Goal: Check status: Check status

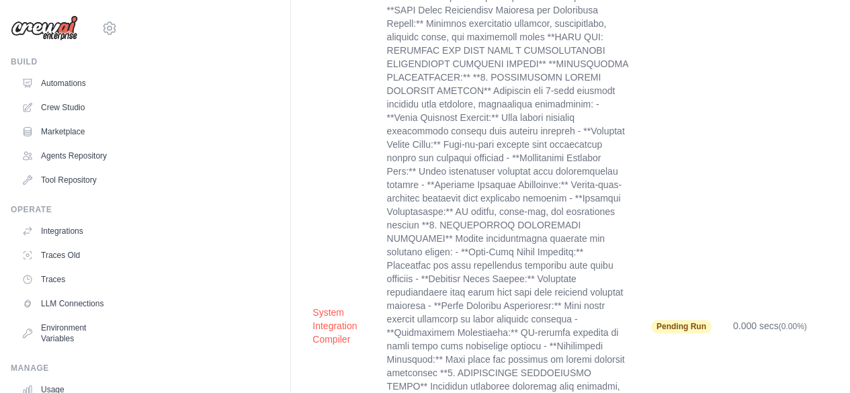
scroll to position [5781, 0]
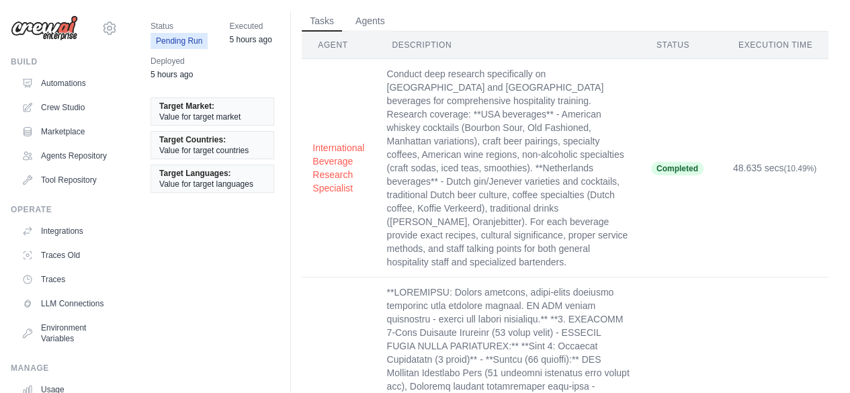
scroll to position [67, 0]
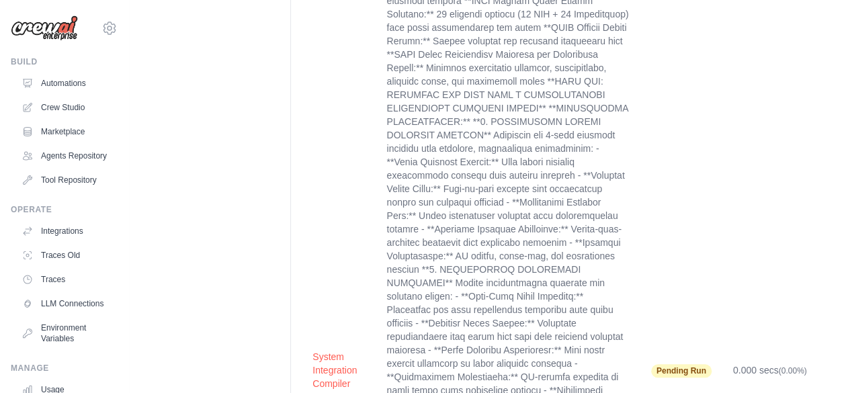
scroll to position [5665, 0]
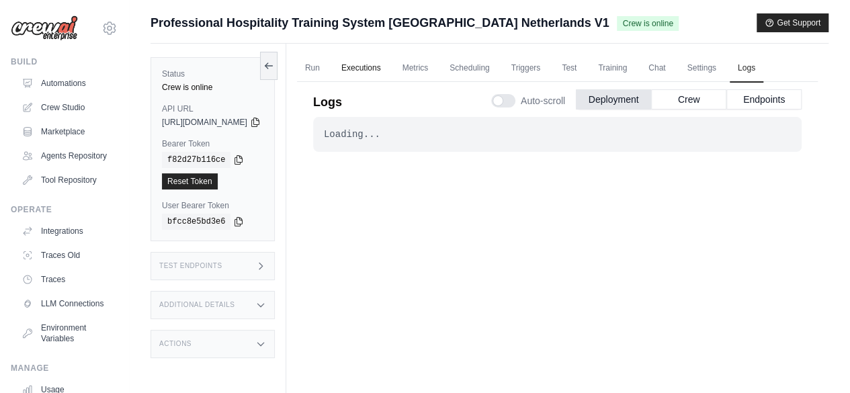
click at [389, 65] on link "Executions" at bounding box center [361, 68] width 56 height 28
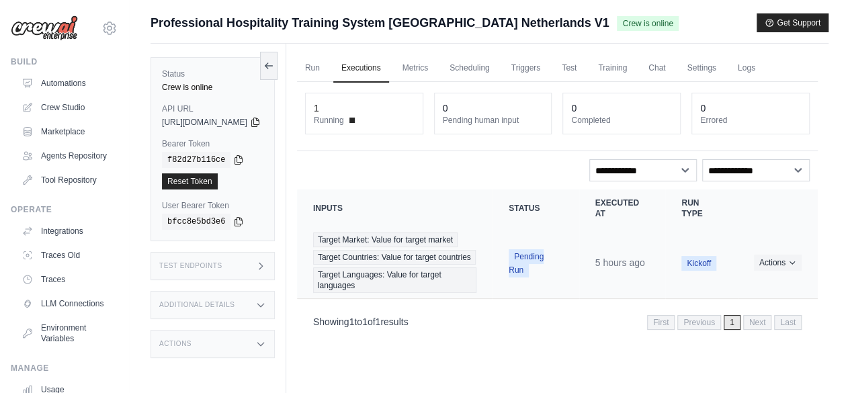
click at [531, 263] on span "Pending Run" at bounding box center [526, 263] width 35 height 28
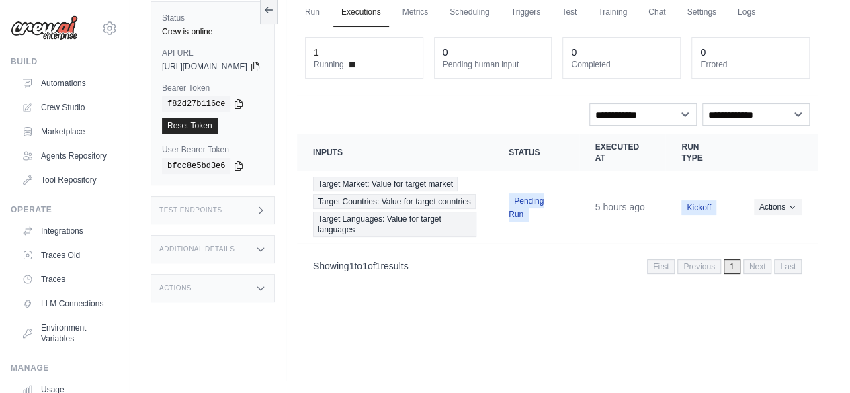
scroll to position [56, 0]
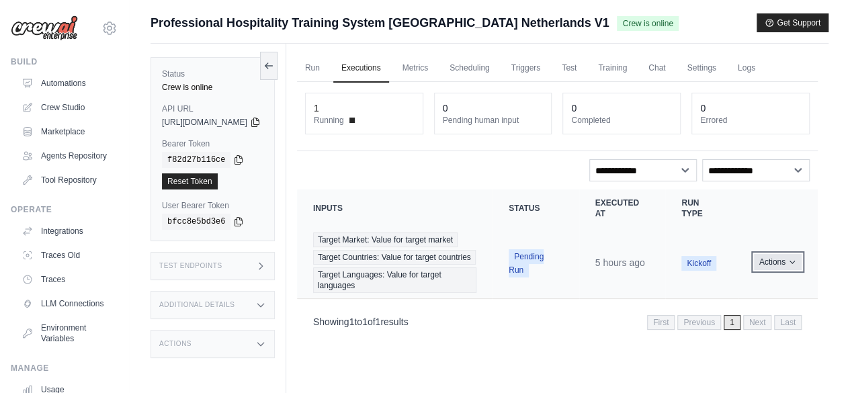
click at [788, 266] on icon "Actions for execution" at bounding box center [792, 262] width 8 height 8
click at [741, 298] on link "View Details" at bounding box center [759, 287] width 86 height 22
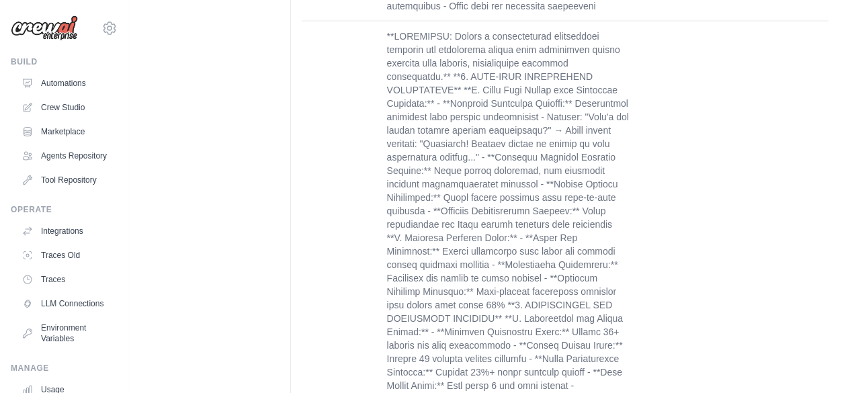
scroll to position [4037, 0]
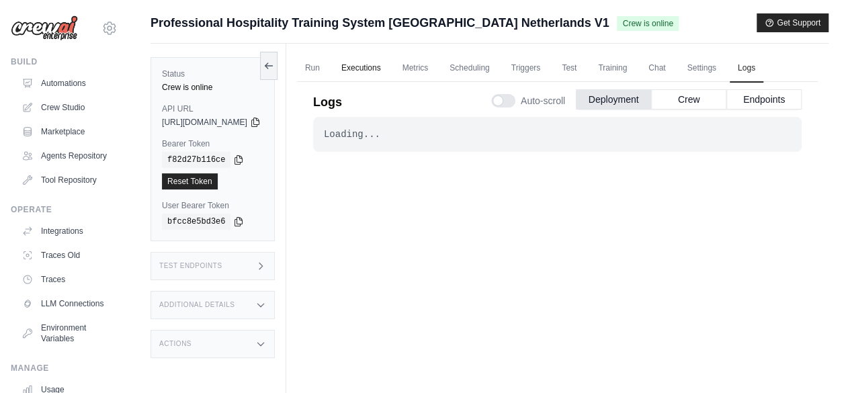
click at [389, 65] on link "Executions" at bounding box center [361, 68] width 56 height 28
